Goal: Navigation & Orientation: Find specific page/section

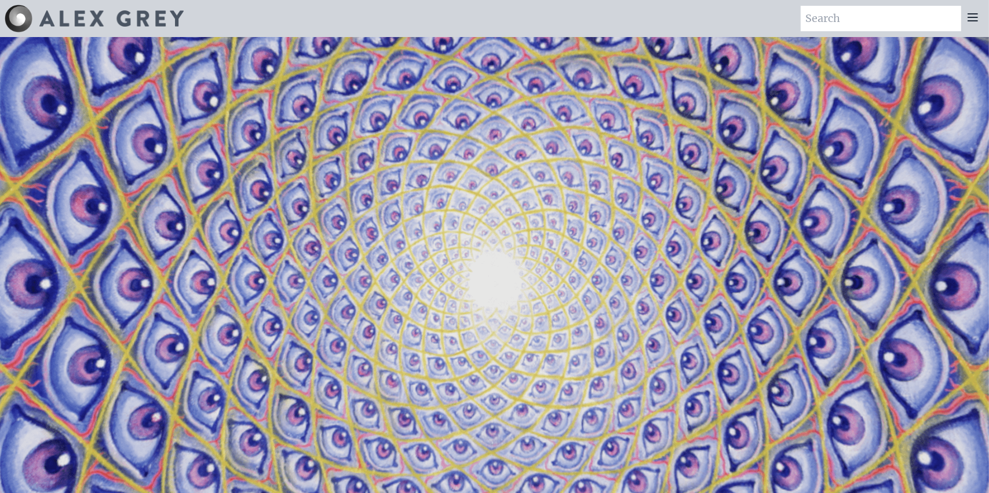
click at [975, 17] on icon at bounding box center [972, 17] width 9 height 7
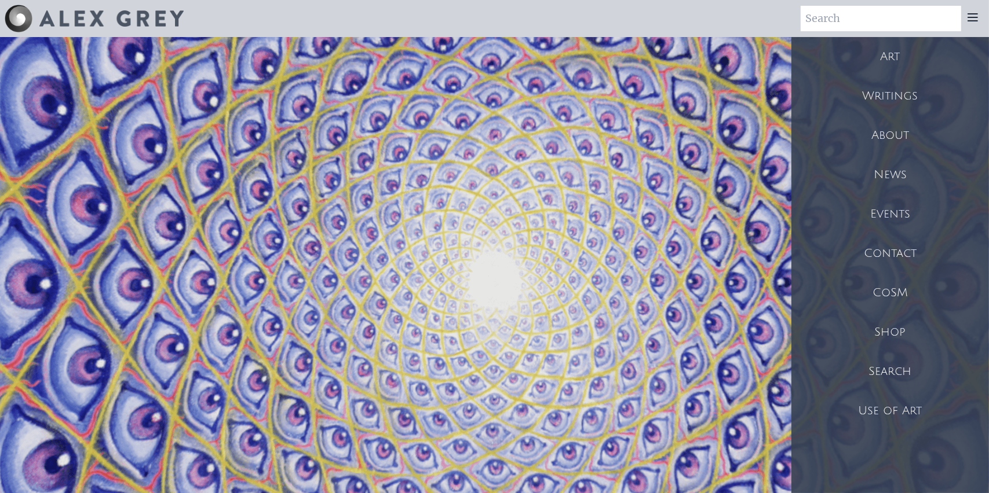
click at [887, 329] on div "Shop" at bounding box center [890, 332] width 198 height 39
